Goal: Task Accomplishment & Management: Manage account settings

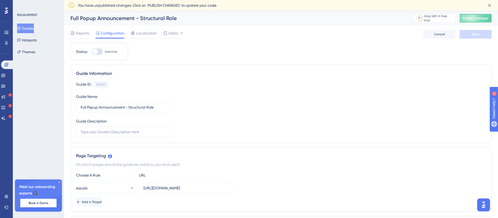
click at [59, 181] on icon at bounding box center [59, 181] width 3 height 3
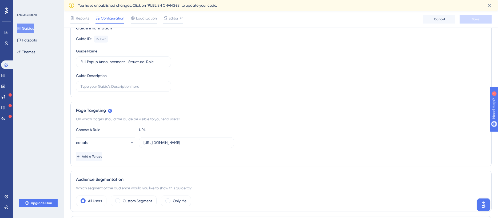
scroll to position [80, 0]
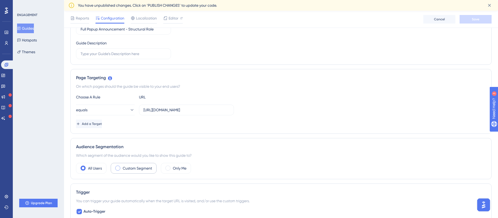
click at [120, 169] on span at bounding box center [117, 167] width 5 height 5
click at [122, 166] on input "radio" at bounding box center [122, 166] width 0 height 0
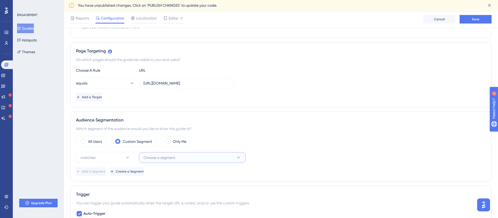
click at [170, 158] on span "Choose a segment" at bounding box center [160, 157] width 32 height 6
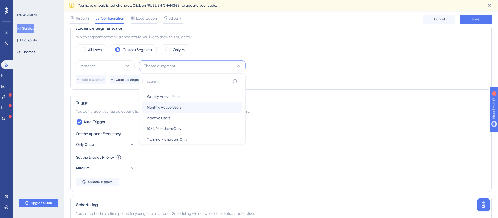
scroll to position [19, 0]
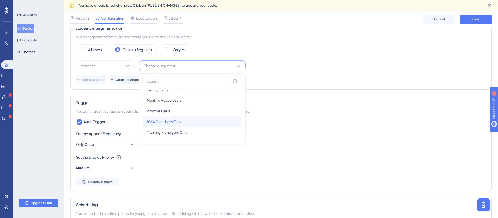
click at [185, 124] on div "1064 Pilot Users Only 1064 Pilot Users Only" at bounding box center [192, 121] width 91 height 11
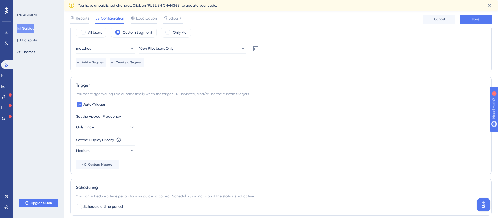
scroll to position [225, 0]
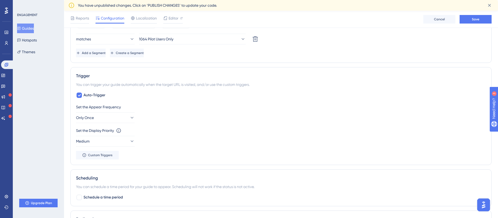
click at [186, 165] on div "Status: Inactive Guide Information Guide ID: 150342 Copy Guide Name Full Popup …" at bounding box center [281, 93] width 422 height 546
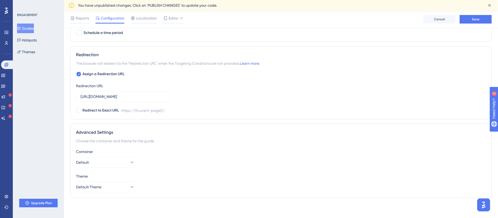
scroll to position [391, 0]
click at [129, 160] on icon at bounding box center [131, 160] width 5 height 5
click at [144, 159] on div "Container Default Default Default" at bounding box center [281, 156] width 410 height 19
click at [129, 184] on icon at bounding box center [131, 185] width 5 height 5
click at [155, 181] on div "Theme Default Theme Default Theme Default Theme" at bounding box center [281, 180] width 410 height 19
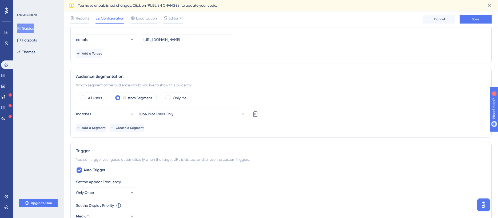
scroll to position [0, 0]
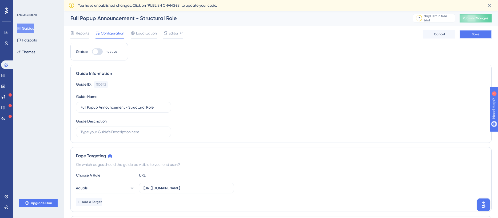
click at [474, 37] on button "Save" at bounding box center [476, 34] width 32 height 9
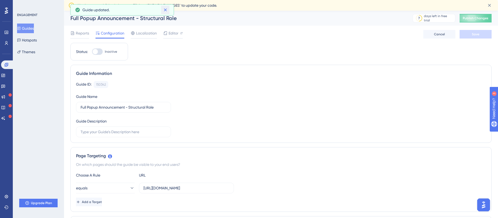
click at [166, 11] on icon at bounding box center [165, 9] width 5 height 5
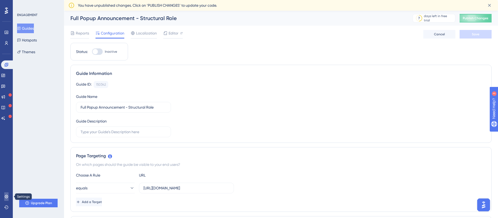
click at [7, 196] on icon at bounding box center [6, 196] width 4 height 4
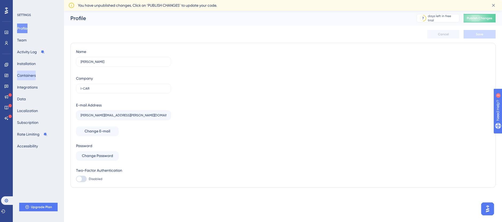
click at [36, 74] on button "Containers" at bounding box center [26, 75] width 19 height 10
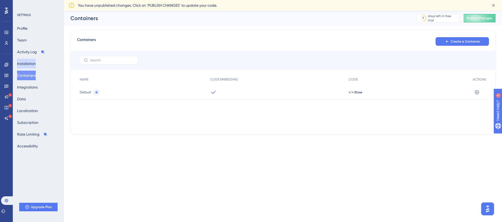
click at [31, 64] on button "Installation" at bounding box center [26, 64] width 19 height 10
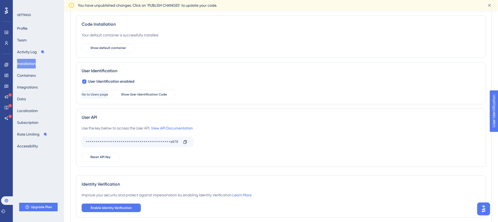
scroll to position [60, 0]
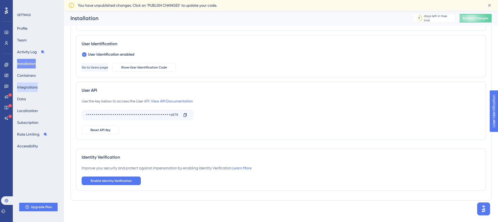
click at [38, 89] on button "Integrations" at bounding box center [27, 87] width 21 height 10
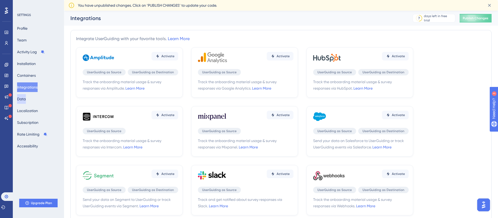
click at [26, 100] on button "Data" at bounding box center [21, 99] width 9 height 10
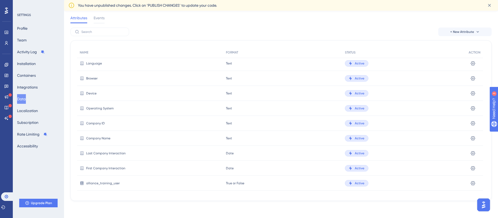
scroll to position [12, 0]
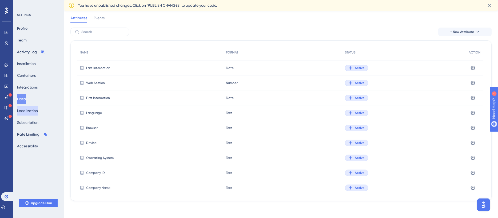
click at [38, 112] on button "Localization" at bounding box center [27, 111] width 21 height 10
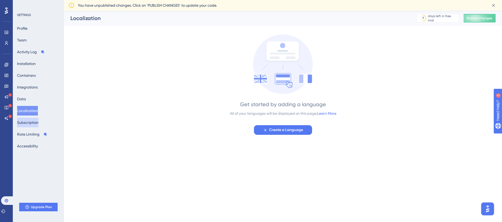
click at [37, 122] on button "Subscription" at bounding box center [27, 122] width 21 height 10
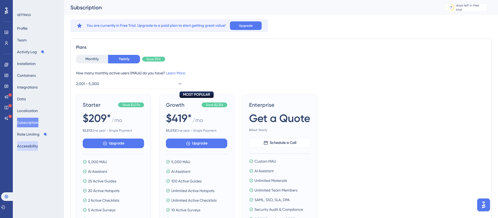
click at [32, 145] on button "Accessibility" at bounding box center [27, 146] width 21 height 10
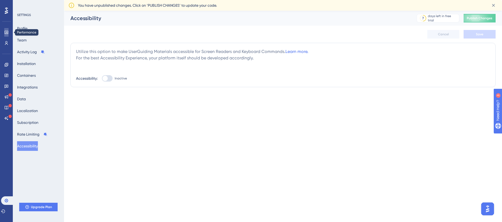
click at [5, 34] on icon at bounding box center [6, 32] width 3 height 3
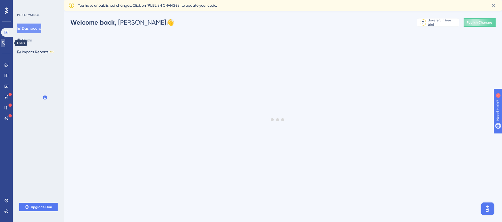
click at [5, 40] on link at bounding box center [3, 43] width 4 height 9
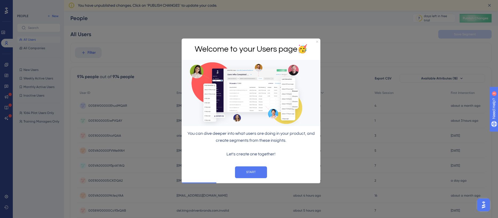
click at [318, 41] on icon "Close Preview" at bounding box center [317, 42] width 2 height 2
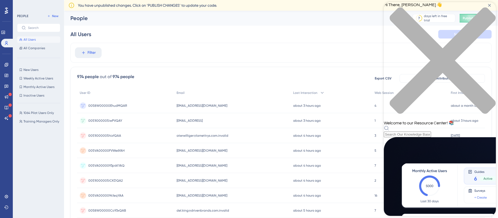
click at [437, 32] on div "Hi There, [PERSON_NAME] 👋 Welcome to our Resource Center! 📚" at bounding box center [440, 69] width 112 height 135
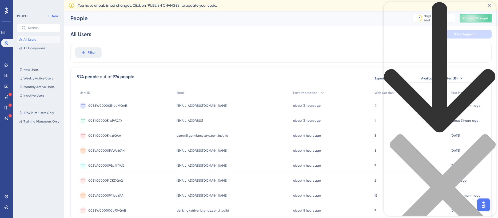
type input "theme"
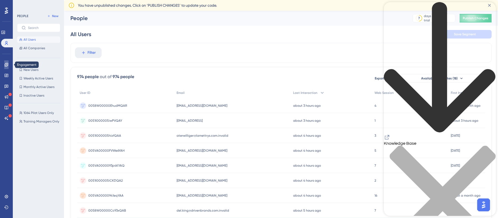
click at [6, 66] on icon at bounding box center [6, 64] width 3 height 3
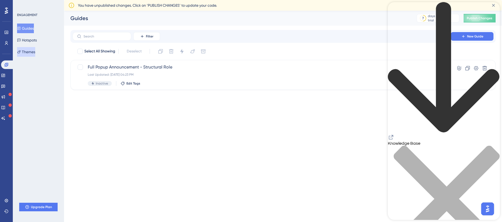
click at [32, 51] on button "Themes" at bounding box center [26, 52] width 18 height 10
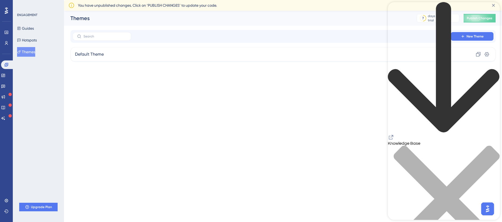
click at [491, 145] on icon "close resource center" at bounding box center [444, 201] width 112 height 112
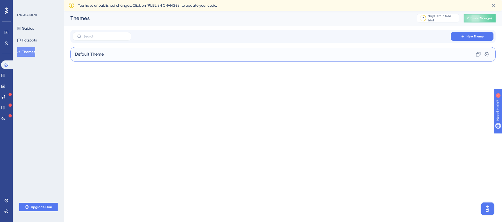
click at [156, 54] on div "Default Theme Clone Settings" at bounding box center [283, 54] width 426 height 14
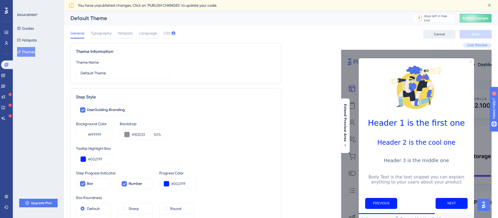
click at [443, 33] on span "Cancel" at bounding box center [439, 34] width 11 height 4
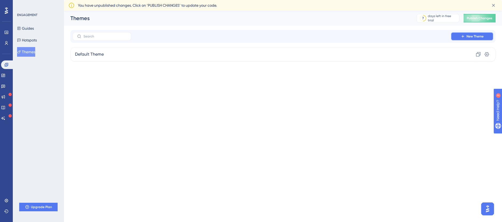
click at [471, 35] on span "New Theme" at bounding box center [475, 36] width 17 height 4
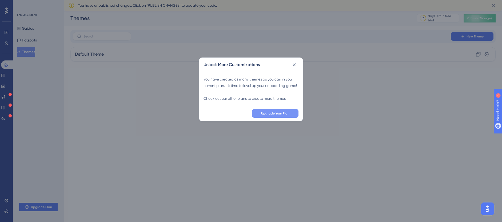
click at [282, 115] on span "Upgrade Your Plan" at bounding box center [275, 113] width 28 height 4
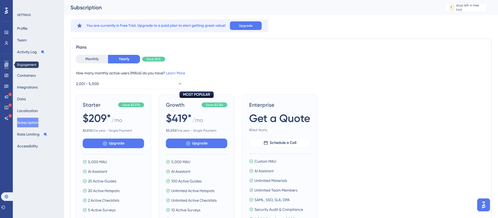
click at [6, 66] on icon at bounding box center [6, 64] width 4 height 4
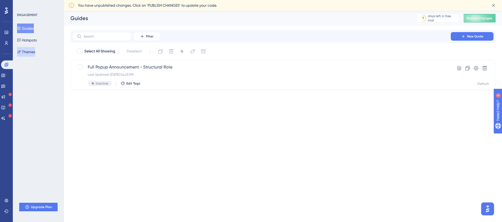
click at [35, 52] on button "Themes" at bounding box center [26, 52] width 18 height 10
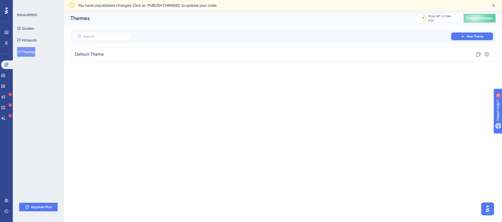
click at [476, 38] on button "New Theme" at bounding box center [472, 36] width 43 height 9
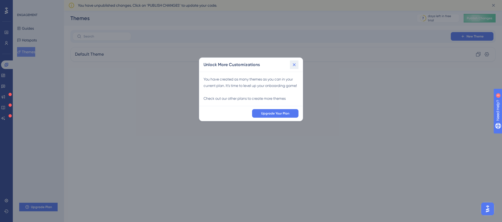
click at [295, 68] on button at bounding box center [294, 64] width 9 height 9
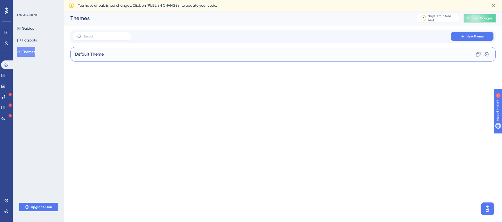
click at [144, 58] on div "Default Theme Clone Settings" at bounding box center [283, 54] width 426 height 14
